Goal: Navigation & Orientation: Find specific page/section

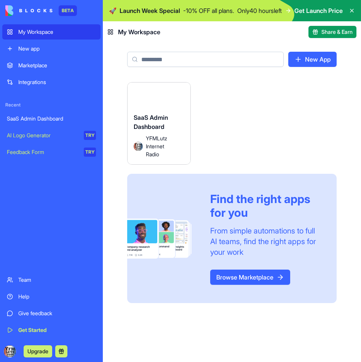
click at [164, 127] on span "SaaS Admin Dashboard" at bounding box center [151, 122] width 34 height 17
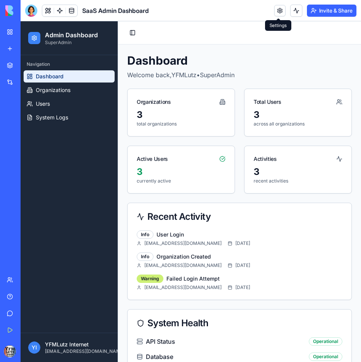
click at [278, 11] on link at bounding box center [279, 10] width 11 height 11
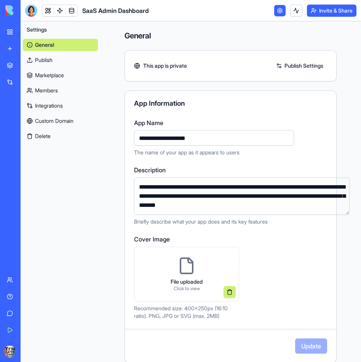
click at [12, 29] on link "My Workspace" at bounding box center [17, 31] width 30 height 15
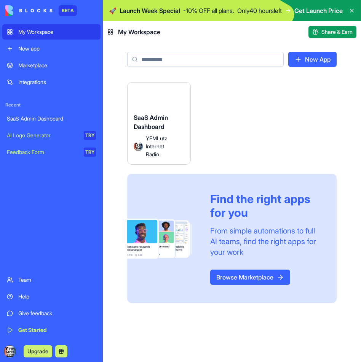
click at [36, 350] on button "Upgrade" at bounding box center [38, 352] width 29 height 12
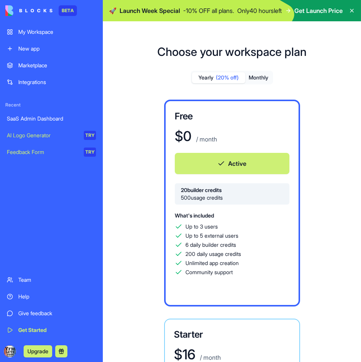
click at [49, 34] on div "My Workspace" at bounding box center [57, 32] width 78 height 8
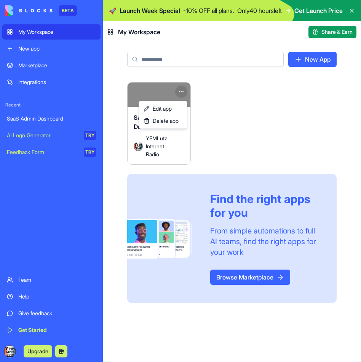
click at [180, 91] on html "BETA My Workspace New app Marketplace Integrations Recent SaaS Admin Dashboard …" at bounding box center [180, 181] width 361 height 362
click at [203, 105] on html "BETA My Workspace New app Marketplace Integrations Recent SaaS Admin Dashboard …" at bounding box center [180, 181] width 361 height 362
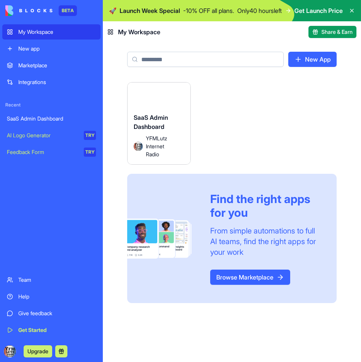
click at [170, 120] on div "SaaS Admin Dashboard" at bounding box center [159, 123] width 51 height 21
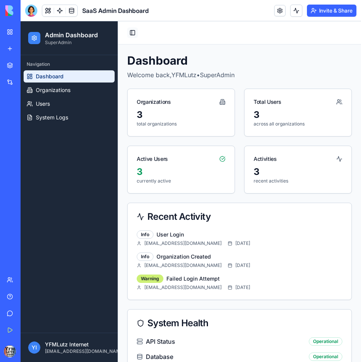
click at [132, 31] on button "Toggle Sidebar" at bounding box center [132, 32] width 11 height 11
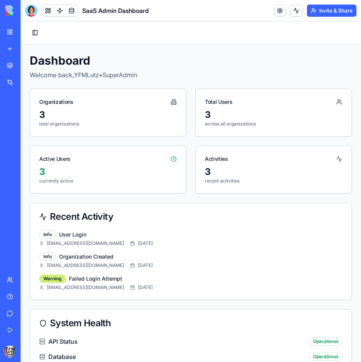
click at [34, 33] on button "Toggle Sidebar" at bounding box center [35, 32] width 11 height 11
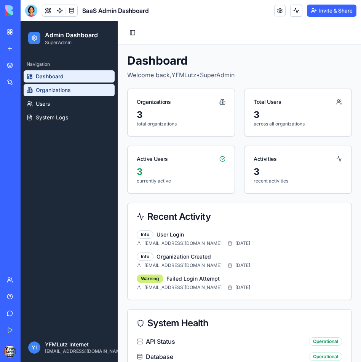
click at [50, 91] on span "Organizations" at bounding box center [53, 90] width 35 height 8
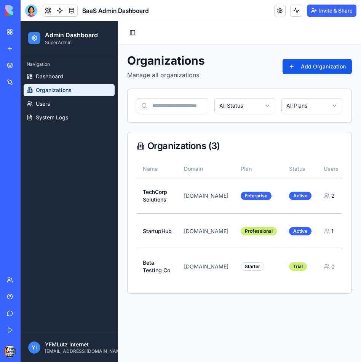
click at [45, 66] on div "Navigation" at bounding box center [69, 64] width 91 height 12
click at [47, 74] on span "Dashboard" at bounding box center [49, 77] width 27 height 8
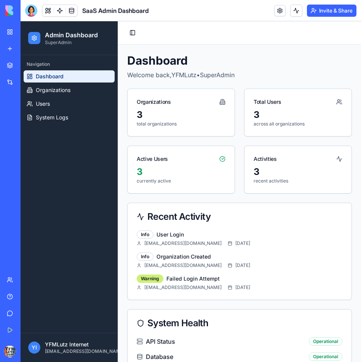
click at [33, 38] on icon at bounding box center [34, 38] width 6 height 6
click at [35, 39] on icon at bounding box center [34, 38] width 6 height 6
drag, startPoint x: 128, startPoint y: 75, endPoint x: 145, endPoint y: 76, distance: 16.8
click at [145, 76] on p "Welcome back, YFMLutz • SuperAdmin" at bounding box center [239, 74] width 225 height 9
click at [142, 75] on p "Welcome back, YFMLutz • SuperAdmin" at bounding box center [239, 74] width 225 height 9
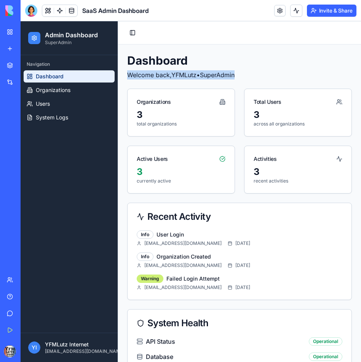
drag, startPoint x: 128, startPoint y: 75, endPoint x: 240, endPoint y: 76, distance: 111.9
click at [240, 76] on p "Welcome back, YFMLutz • SuperAdmin" at bounding box center [239, 74] width 225 height 9
copy p "Welcome back, YFMLutz • SuperAdmin"
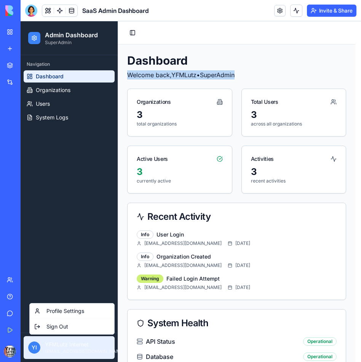
click at [33, 348] on html "Admin Dashboard SuperAdmin Navigation Dashboard Organizations Users System Logs…" at bounding box center [191, 256] width 340 height 471
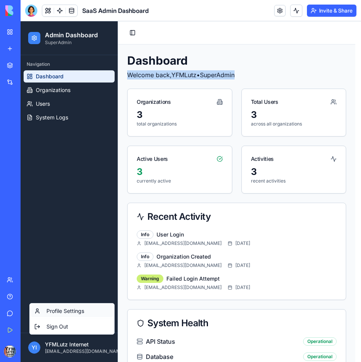
click at [58, 311] on div "Profile Settings" at bounding box center [71, 311] width 81 height 12
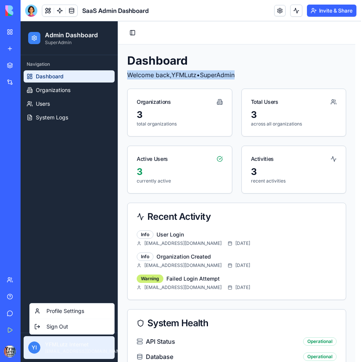
click at [58, 348] on html "Admin Dashboard SuperAdmin Navigation Dashboard Organizations Users System Logs…" at bounding box center [191, 256] width 340 height 471
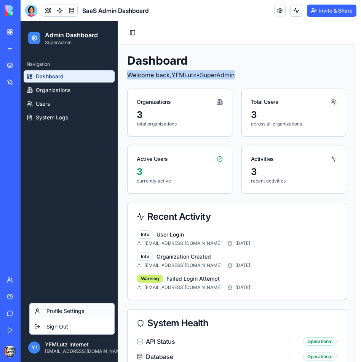
click at [67, 311] on div "Profile Settings" at bounding box center [71, 311] width 81 height 12
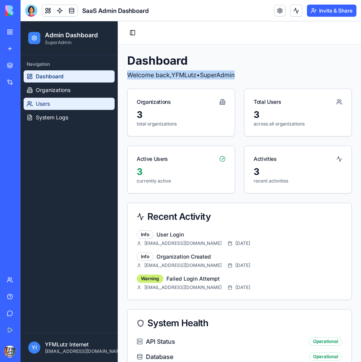
click at [43, 105] on span "Users" at bounding box center [43, 104] width 14 height 8
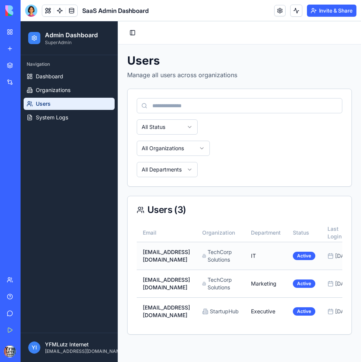
scroll to position [10, 0]
click at [62, 118] on span "System Logs" at bounding box center [52, 118] width 32 height 8
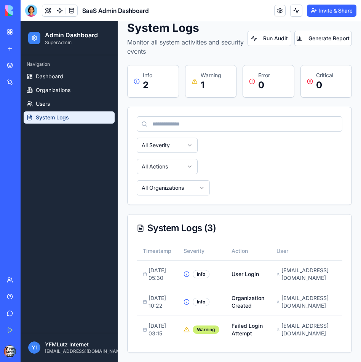
scroll to position [38, 0]
click at [218, 270] on div "Info" at bounding box center [201, 274] width 36 height 8
click at [187, 274] on icon at bounding box center [187, 274] width 0 height 1
click at [200, 270] on div "Info" at bounding box center [201, 274] width 17 height 8
click at [241, 271] on td "User Login" at bounding box center [247, 274] width 45 height 28
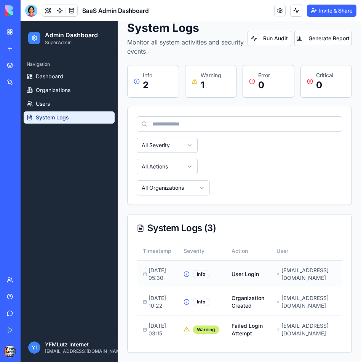
click at [289, 271] on div "[EMAIL_ADDRESS][DOMAIN_NAME]" at bounding box center [303, 274] width 55 height 15
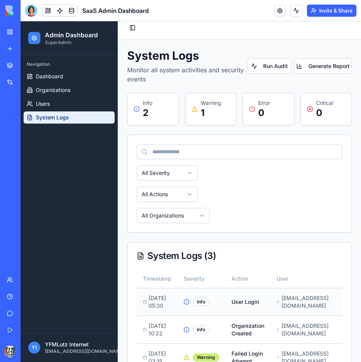
scroll to position [0, 0]
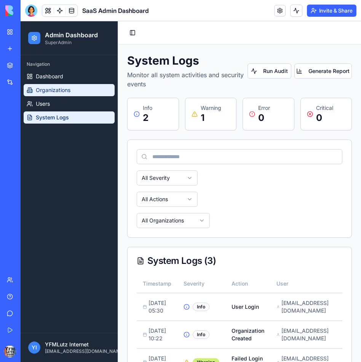
click at [47, 86] on span "Organizations" at bounding box center [53, 90] width 35 height 8
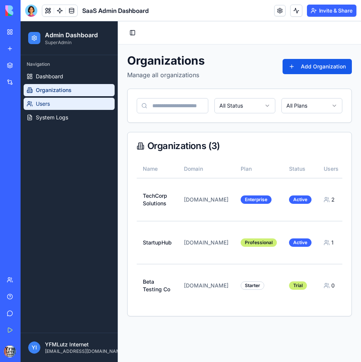
click at [41, 105] on span "Users" at bounding box center [43, 104] width 14 height 8
